Goal: Find specific page/section: Find specific page/section

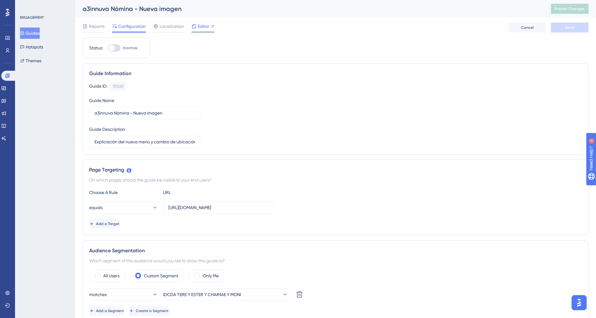
click at [200, 28] on span "Editor" at bounding box center [204, 27] width 12 height 8
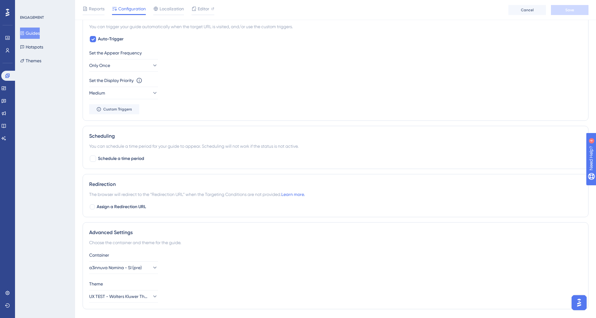
scroll to position [340, 0]
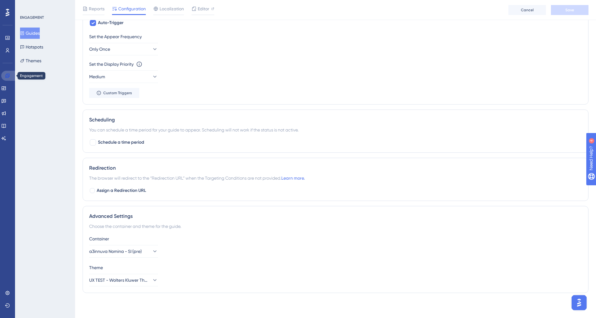
click at [9, 78] on icon at bounding box center [7, 75] width 5 height 5
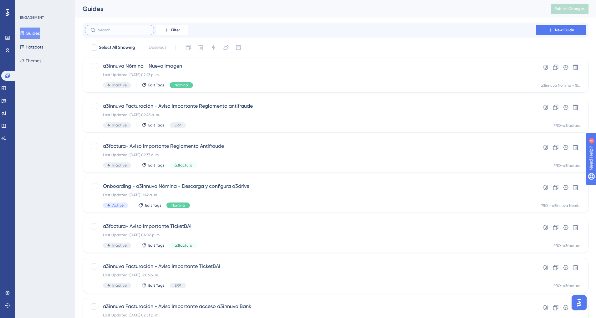
click at [134, 32] on input "text" at bounding box center [123, 30] width 51 height 4
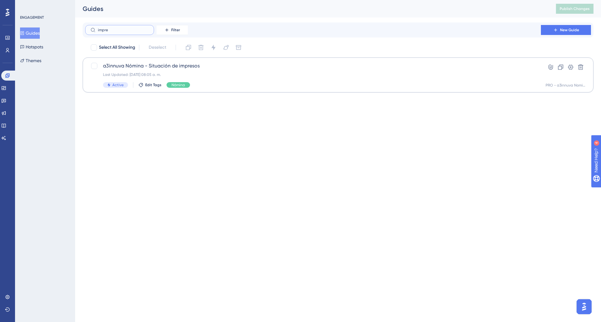
type input "impre"
click at [181, 71] on div "a3innuva Nómina - Situación de impresos Last Updated: 14 jul 2025 08:05 a. m. A…" at bounding box center [313, 75] width 420 height 26
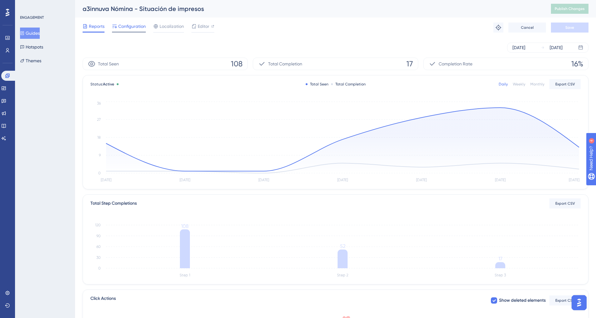
click at [141, 29] on span "Configuration" at bounding box center [132, 27] width 28 height 8
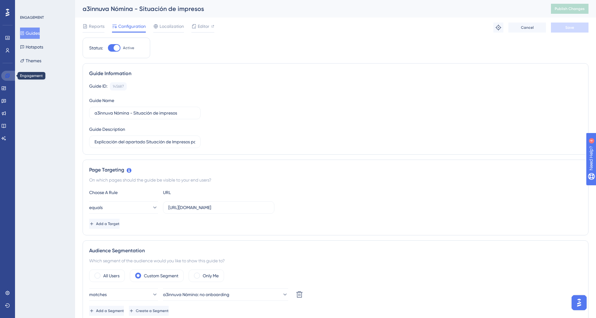
click at [5, 76] on icon at bounding box center [7, 75] width 5 height 5
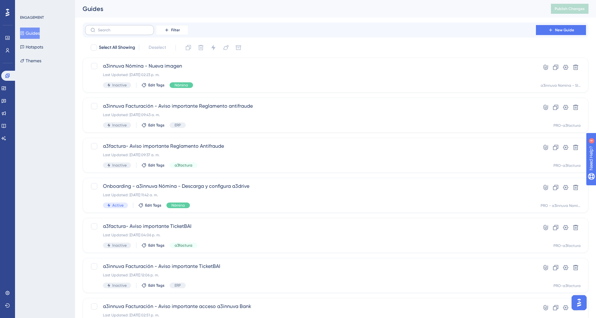
click at [117, 32] on label at bounding box center [119, 30] width 69 height 10
click at [117, 32] on input "text" at bounding box center [123, 30] width 51 height 4
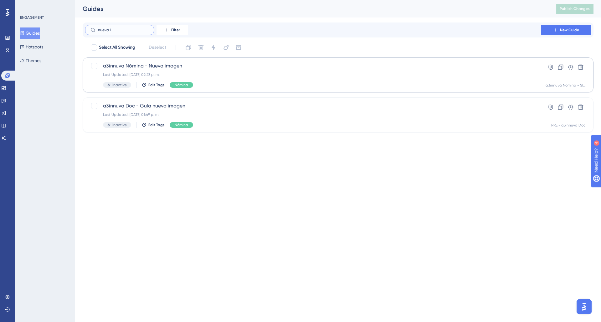
type input "nueva i"
click at [149, 76] on div "Last Updated: 04 sept 2025 02:23 p. m." at bounding box center [313, 74] width 420 height 5
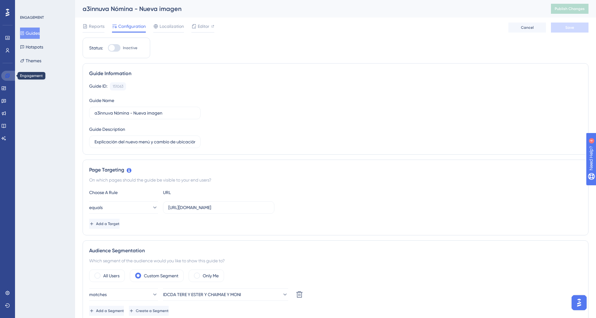
click at [7, 78] on icon at bounding box center [7, 75] width 4 height 4
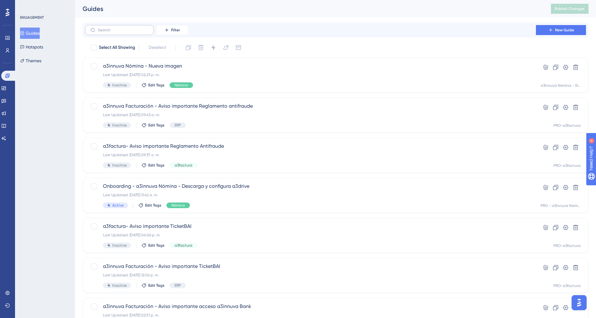
click at [124, 28] on label at bounding box center [119, 30] width 69 height 10
click at [124, 28] on input "text" at bounding box center [123, 30] width 51 height 4
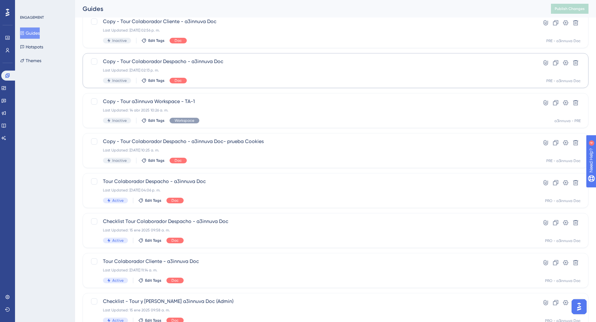
scroll to position [163, 0]
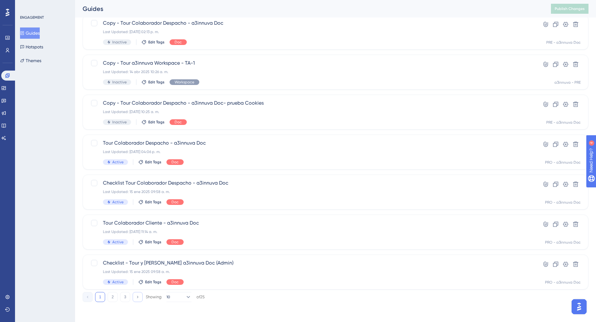
type input "tour"
click at [139, 298] on icon at bounding box center [137, 297] width 4 height 4
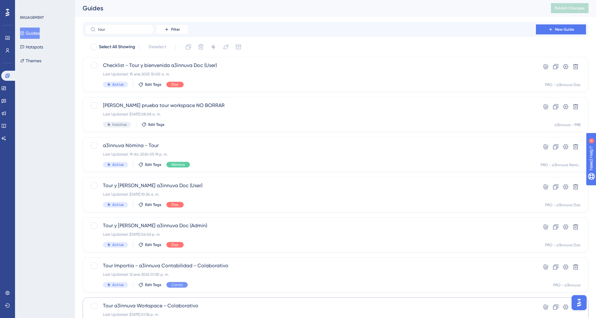
scroll to position [0, 0]
drag, startPoint x: 134, startPoint y: 29, endPoint x: 87, endPoint y: 29, distance: 46.9
click at [87, 29] on label "tour" at bounding box center [119, 30] width 69 height 10
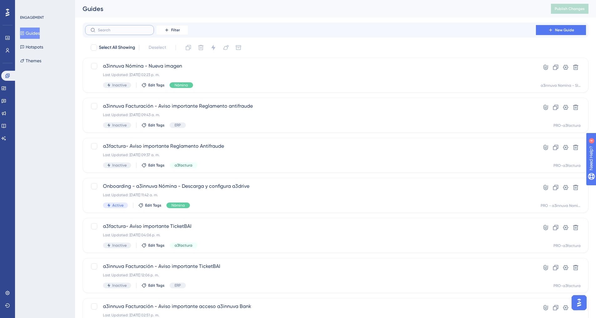
paste input "a3innuva Nómina - Tour"
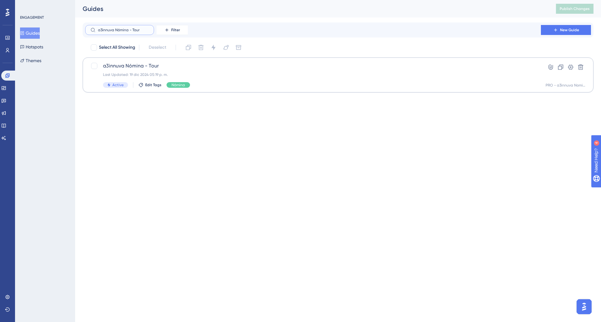
type input "a3innuva Nómina - Tour"
click at [176, 72] on div "Last Updated: 19 dic 2024 05:19 p. m." at bounding box center [313, 74] width 420 height 5
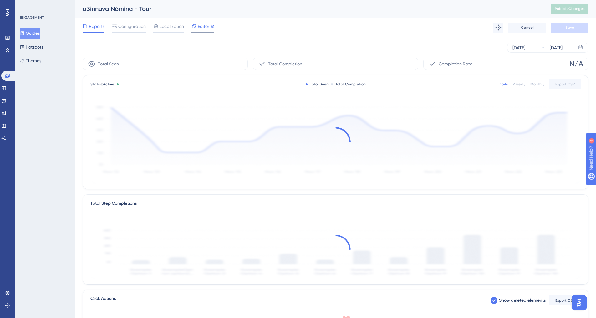
click at [200, 27] on span "Editor" at bounding box center [204, 27] width 12 height 8
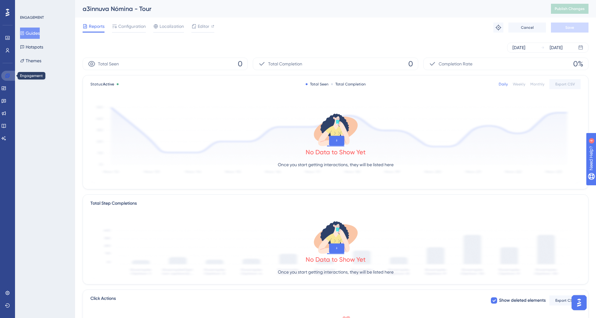
drag, startPoint x: 8, startPoint y: 78, endPoint x: 22, endPoint y: 73, distance: 14.8
click at [8, 78] on icon at bounding box center [7, 75] width 4 height 4
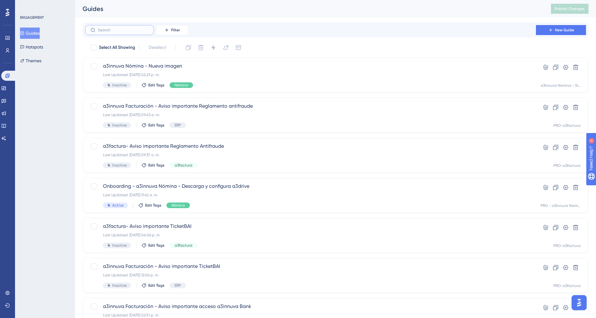
click at [131, 31] on input "text" at bounding box center [123, 30] width 51 height 4
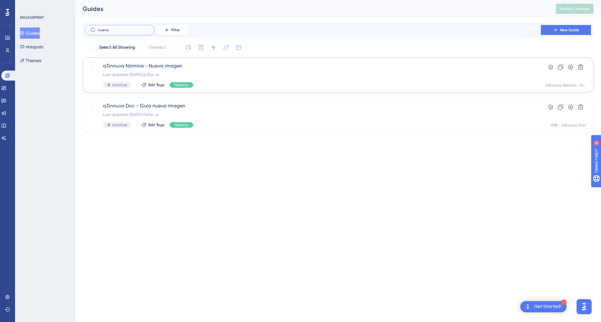
type input "nueva"
click at [163, 72] on div "a3innuva Nómina - Nueva imagen Last Updated: 04 sept 2025 02:23 p. m. Inactive …" at bounding box center [313, 75] width 420 height 26
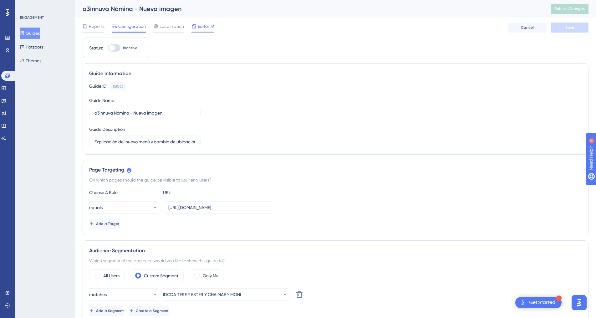
click at [201, 25] on span "Editor" at bounding box center [204, 27] width 12 height 8
